Goal: Navigation & Orientation: Understand site structure

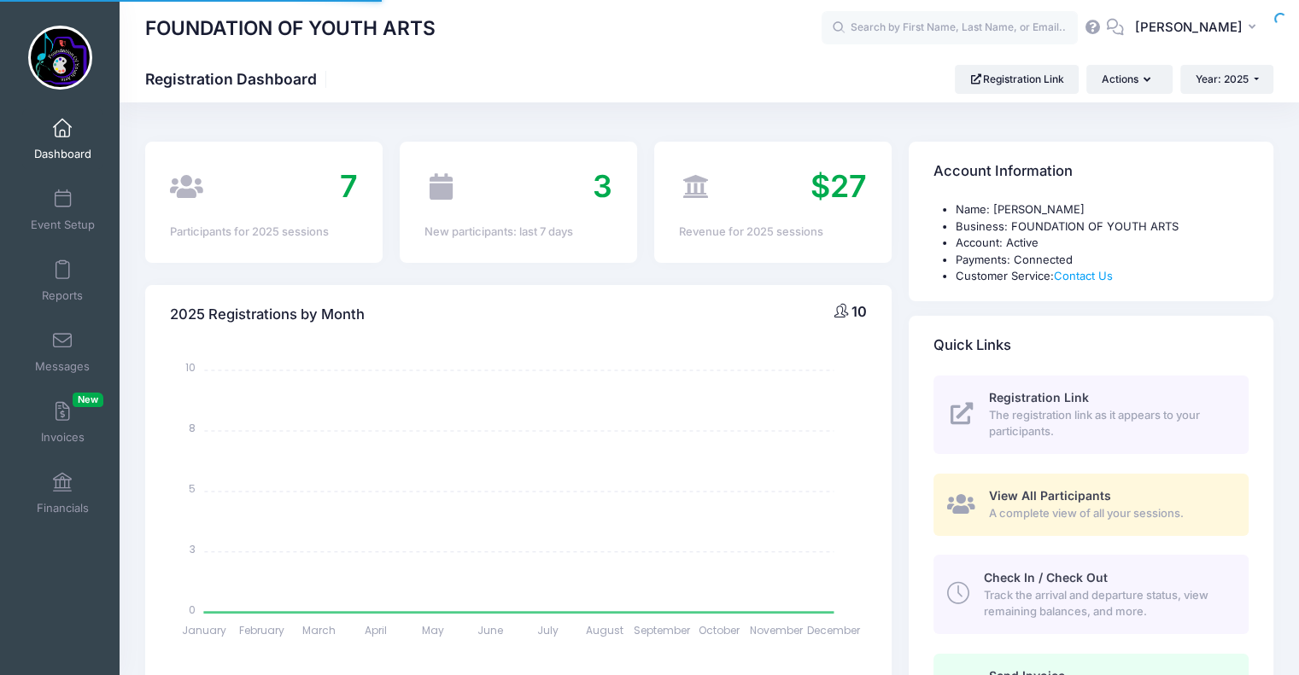
select select
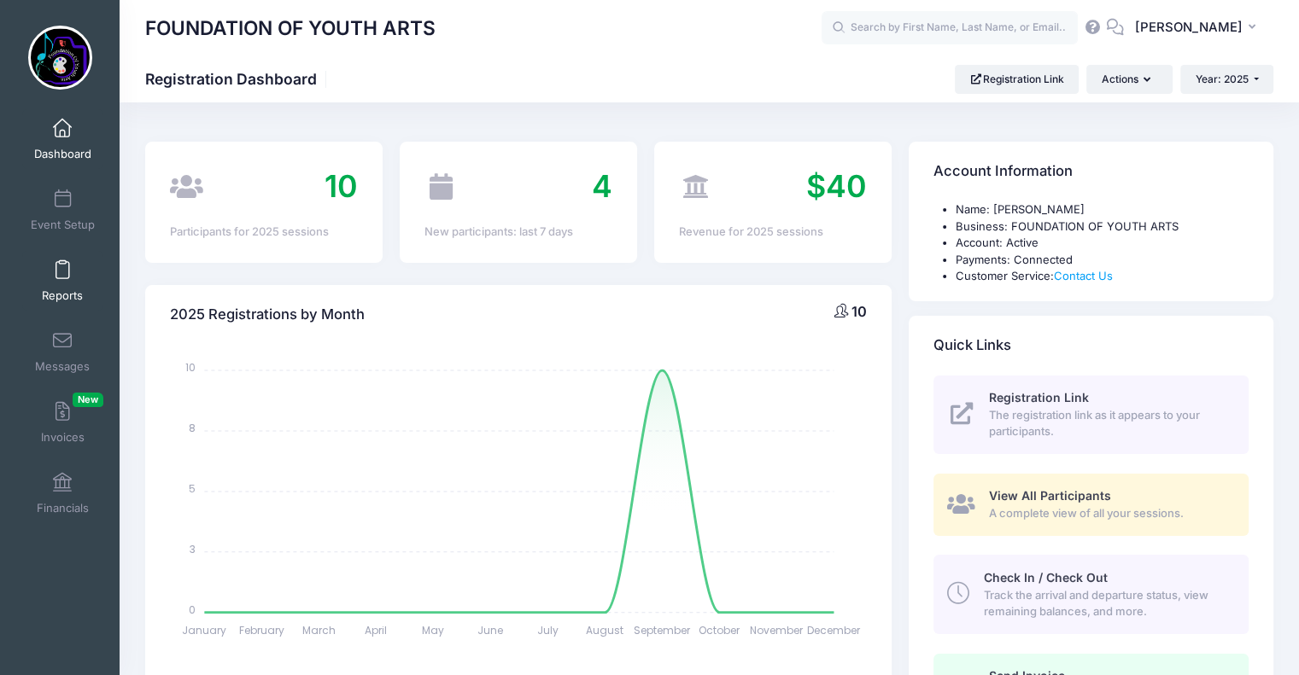
click at [62, 274] on span at bounding box center [62, 270] width 0 height 19
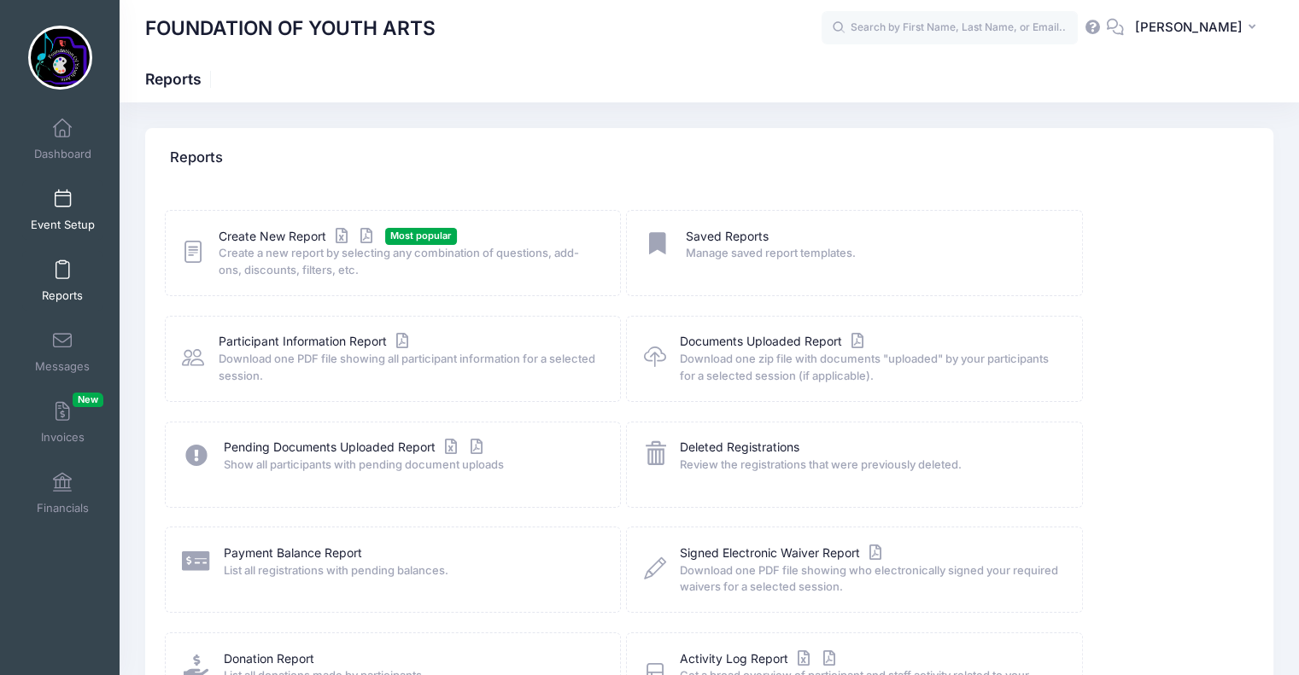
click at [62, 202] on span at bounding box center [62, 199] width 0 height 19
